Goal: Find specific page/section: Find specific page/section

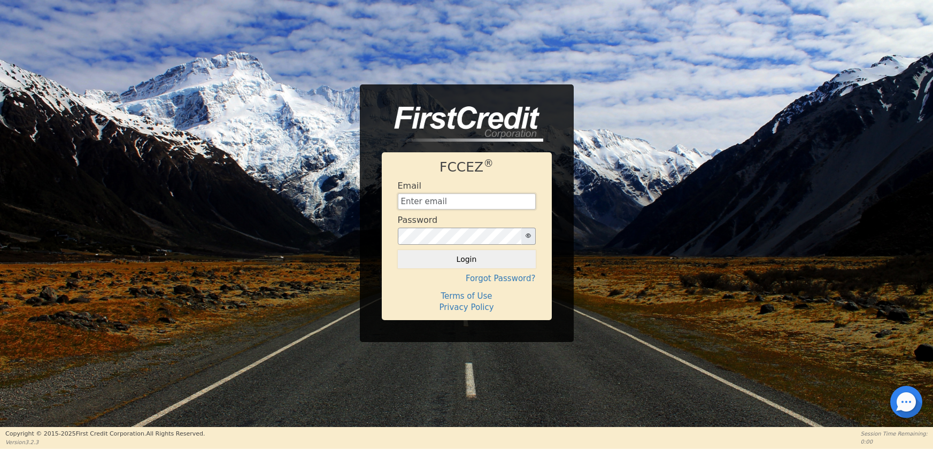
click at [431, 194] on input "text" at bounding box center [467, 201] width 138 height 16
type input "[EMAIL_ADDRESS][DOMAIN_NAME]"
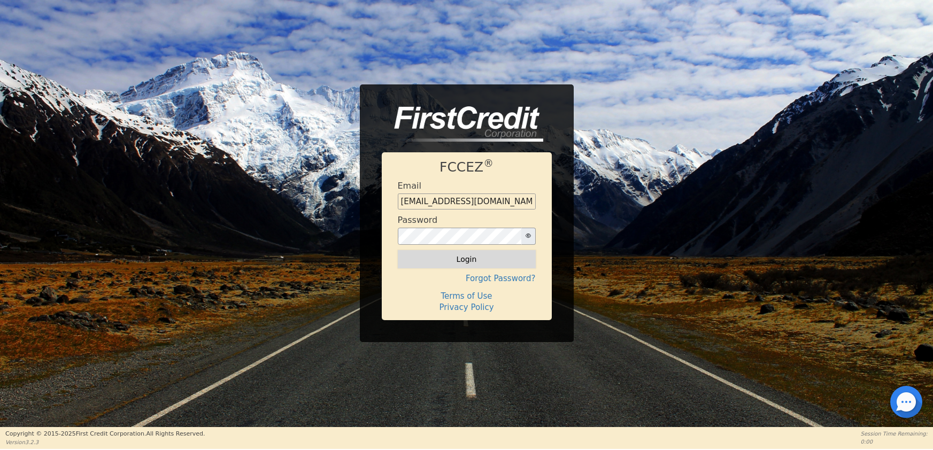
click at [448, 254] on button "Login" at bounding box center [467, 259] width 138 height 18
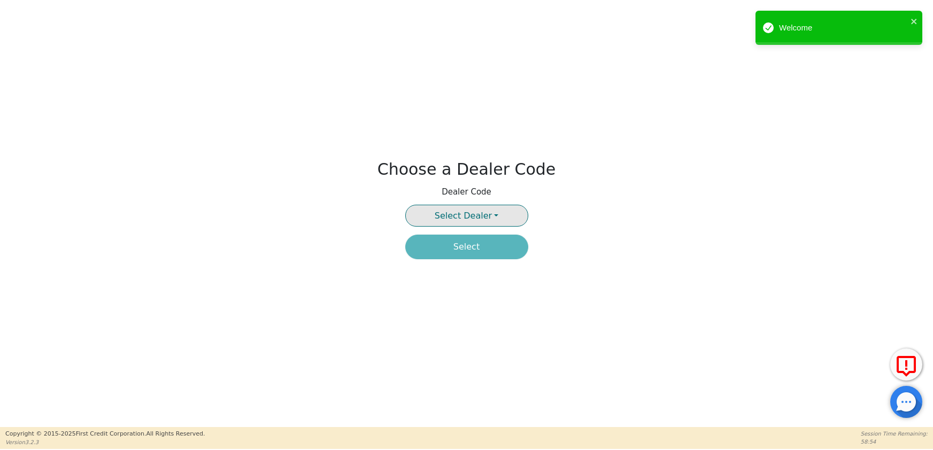
click at [509, 216] on button "Select Dealer" at bounding box center [466, 216] width 123 height 22
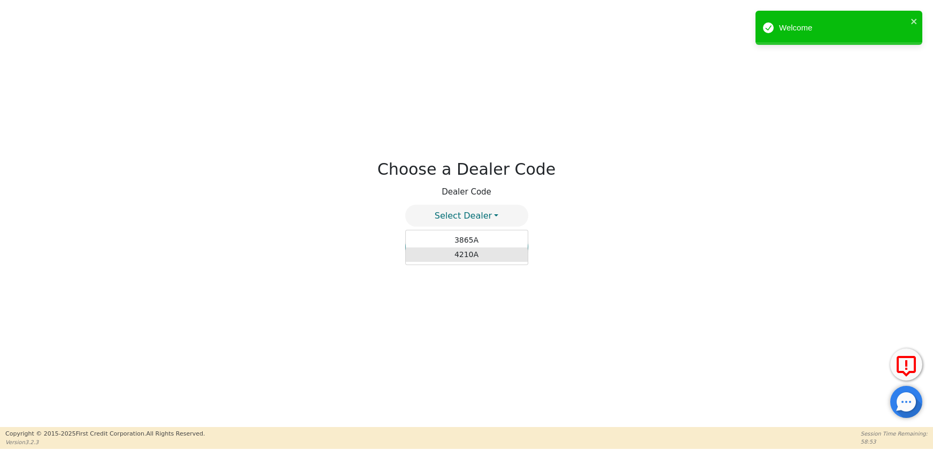
click at [470, 254] on link "4210A" at bounding box center [467, 254] width 122 height 14
click at [472, 249] on button "Select" at bounding box center [466, 247] width 123 height 25
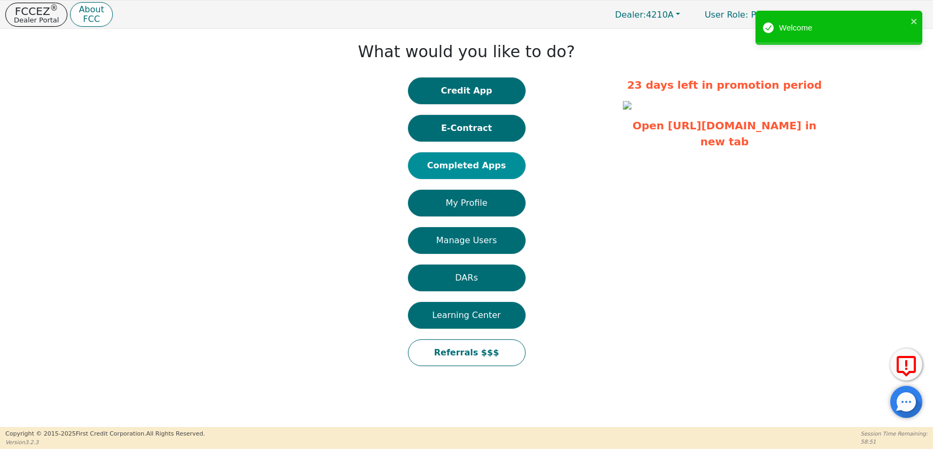
click at [450, 170] on button "Completed Apps" at bounding box center [467, 165] width 118 height 27
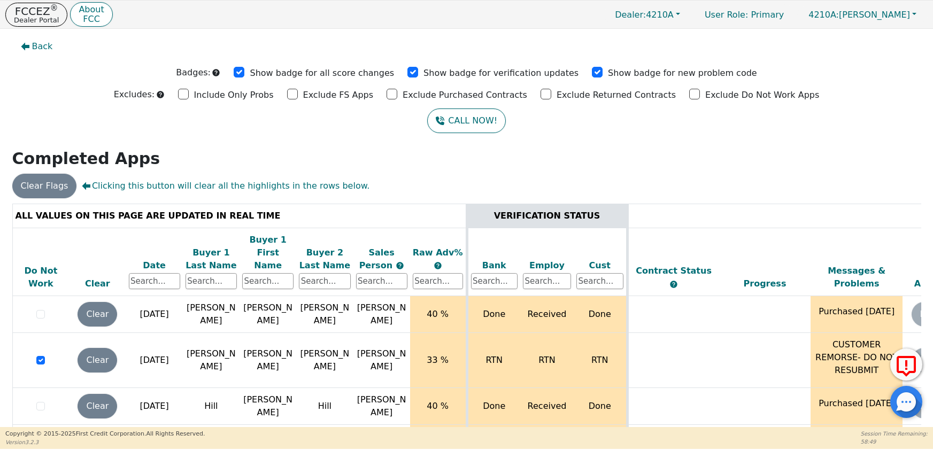
click at [154, 259] on div "Date" at bounding box center [154, 265] width 51 height 13
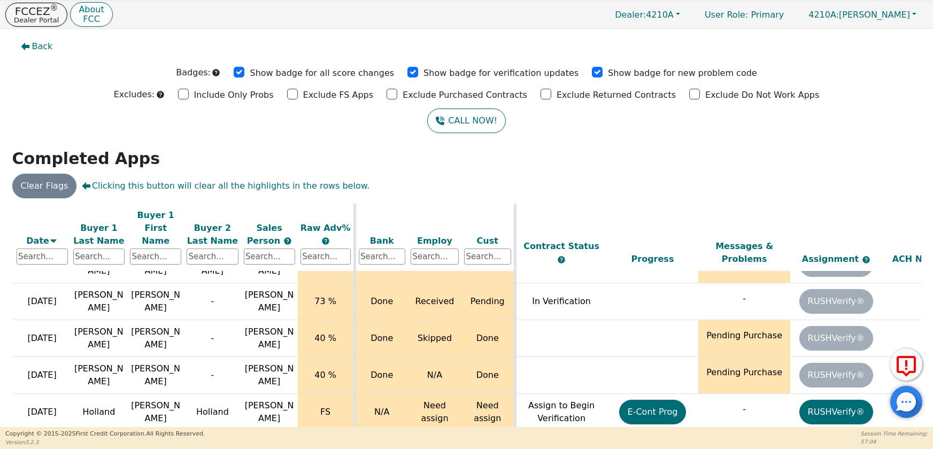
scroll to position [0, 112]
